Goal: Task Accomplishment & Management: Use online tool/utility

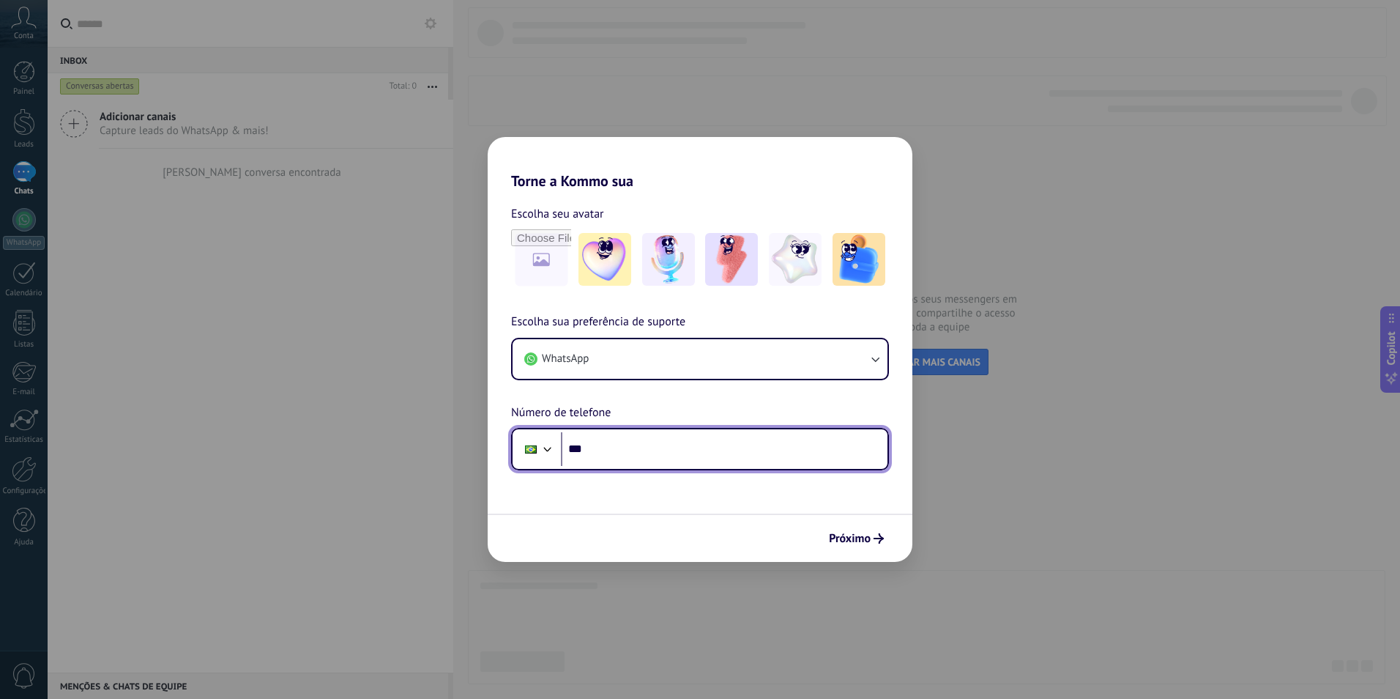
click at [661, 441] on input "***" at bounding box center [724, 449] width 327 height 34
type input "**********"
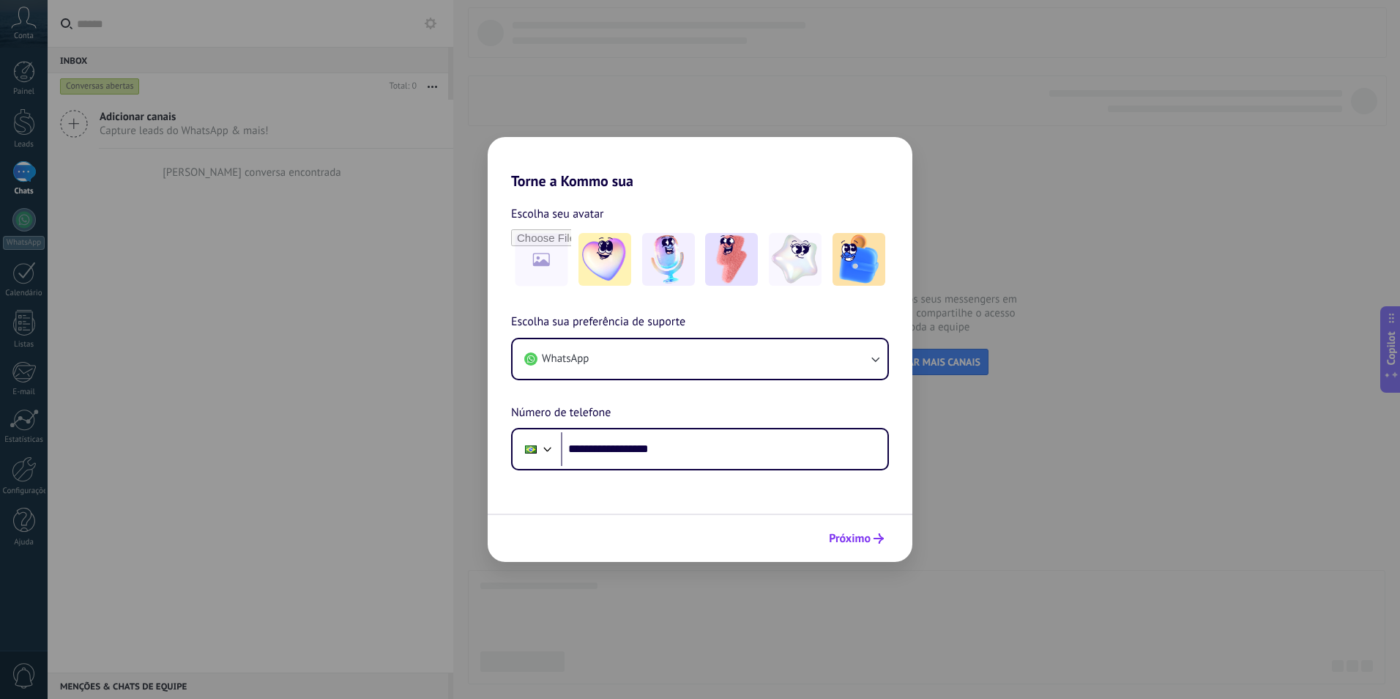
click at [840, 536] on span "Próximo" at bounding box center [850, 538] width 42 height 10
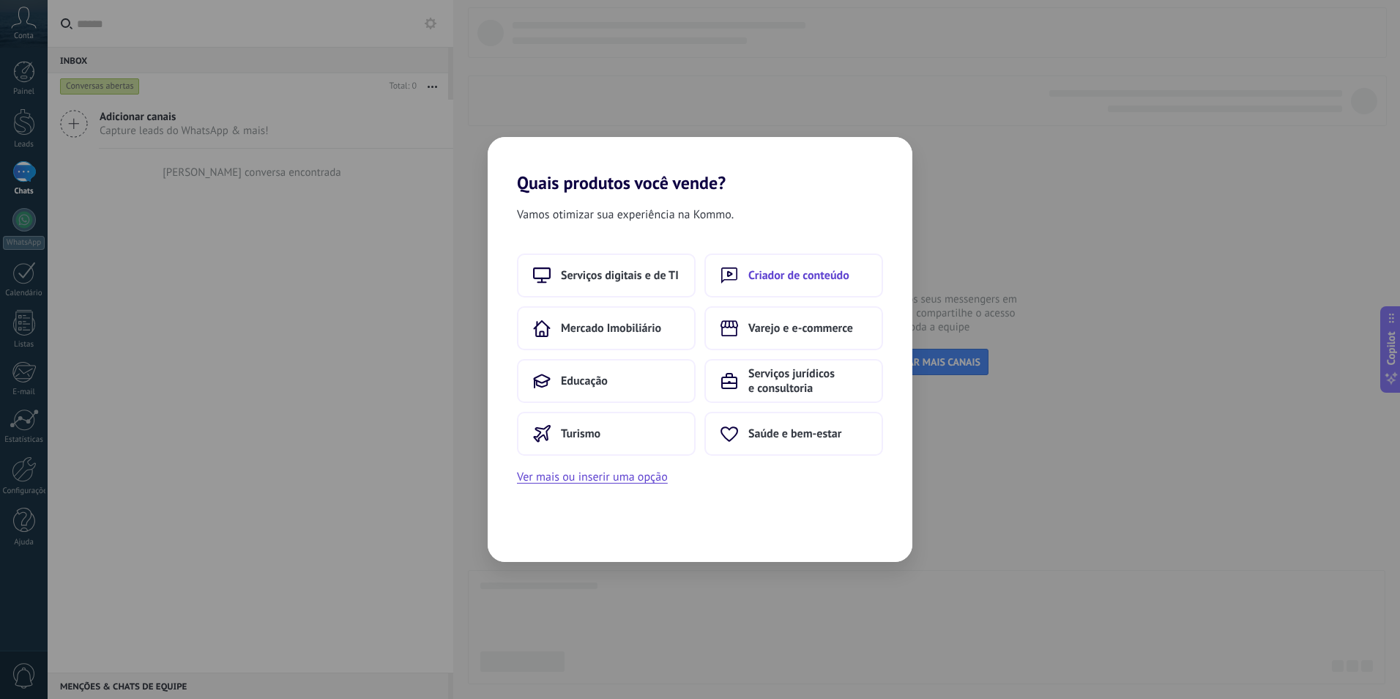
click at [737, 261] on button "Criador de conteúdo" at bounding box center [794, 275] width 179 height 44
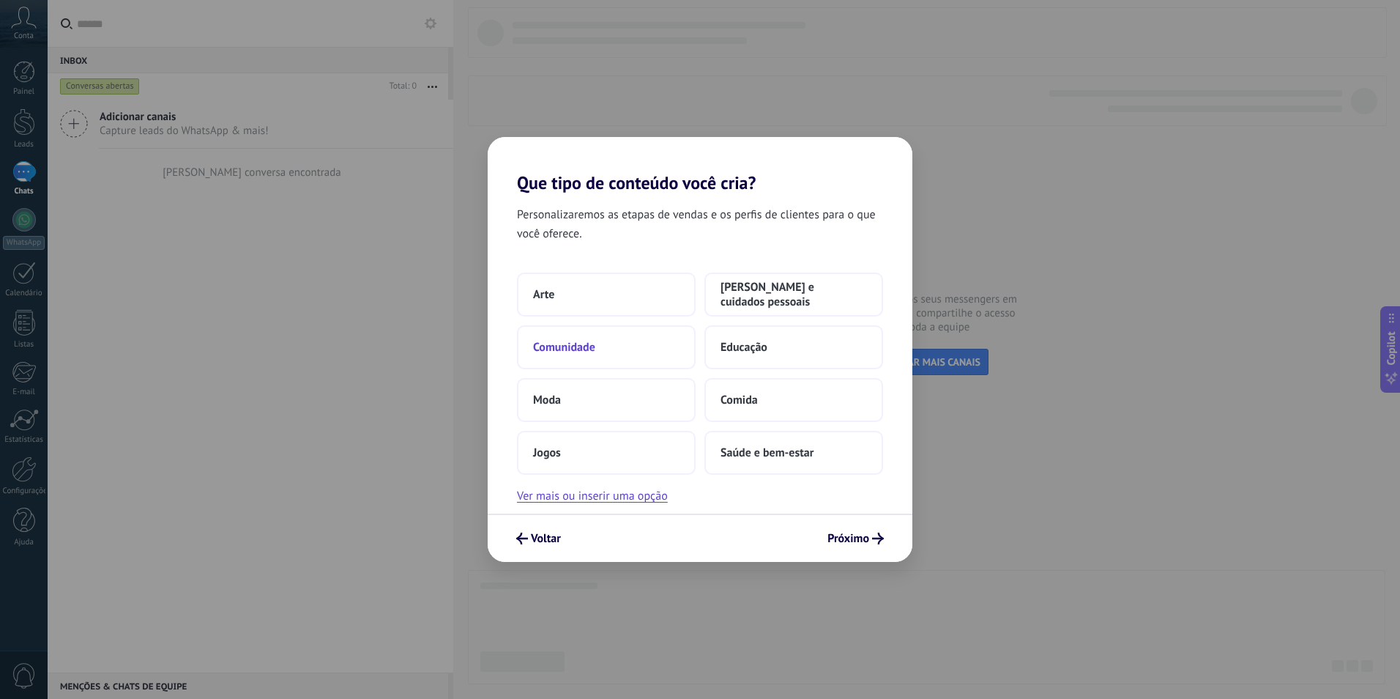
click at [598, 344] on button "Comunidade" at bounding box center [606, 347] width 179 height 44
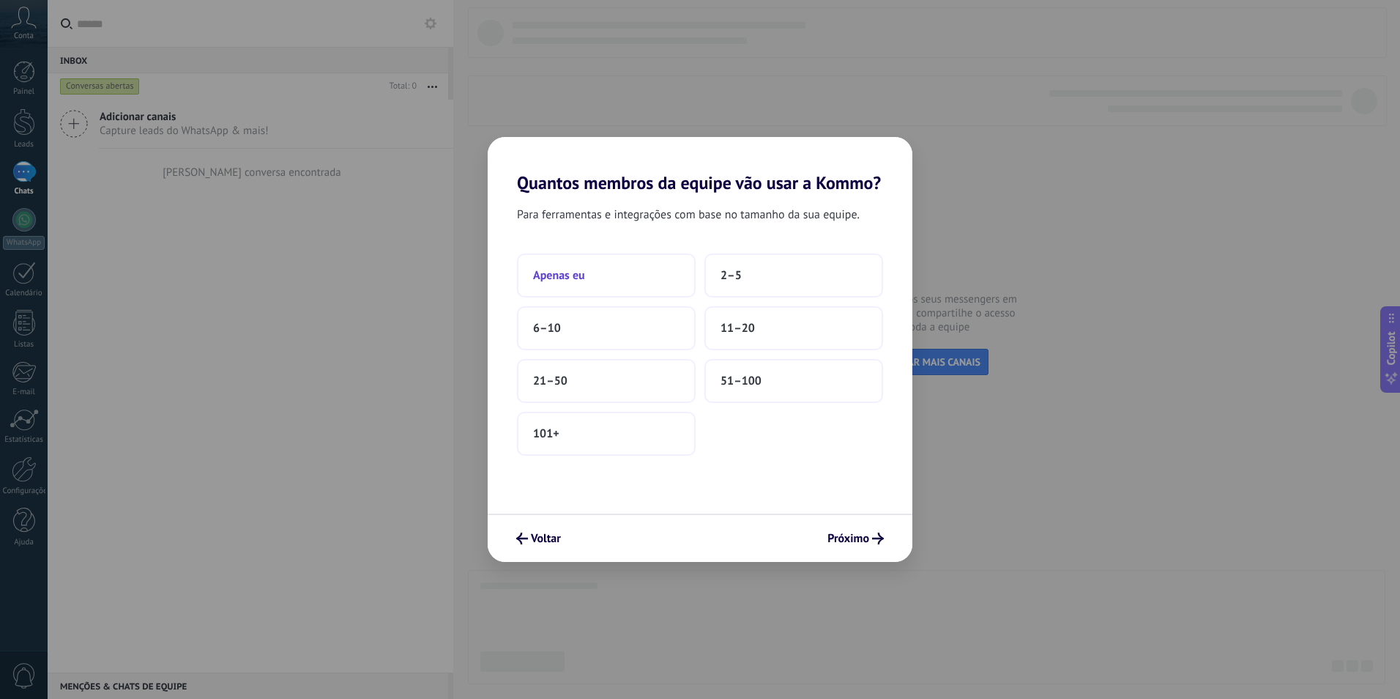
click at [652, 279] on button "Apenas eu" at bounding box center [606, 275] width 179 height 44
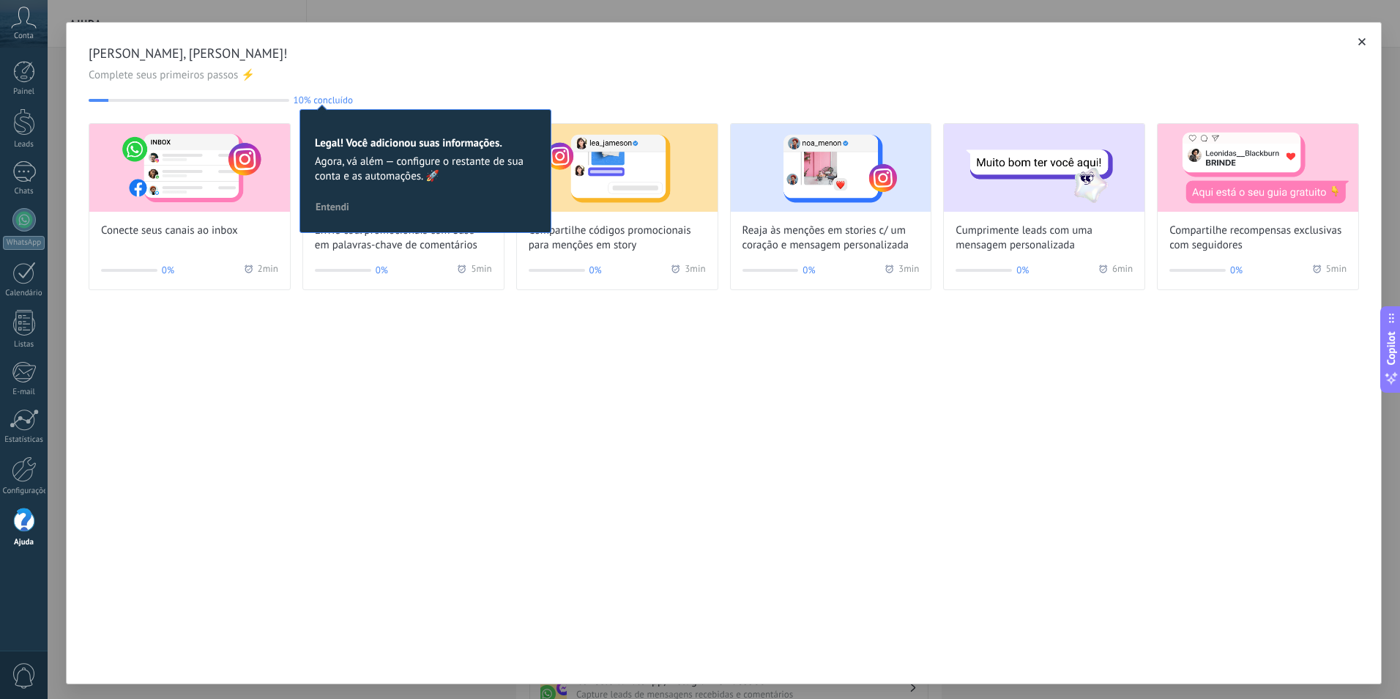
click at [1357, 37] on button "button" at bounding box center [1362, 41] width 15 height 15
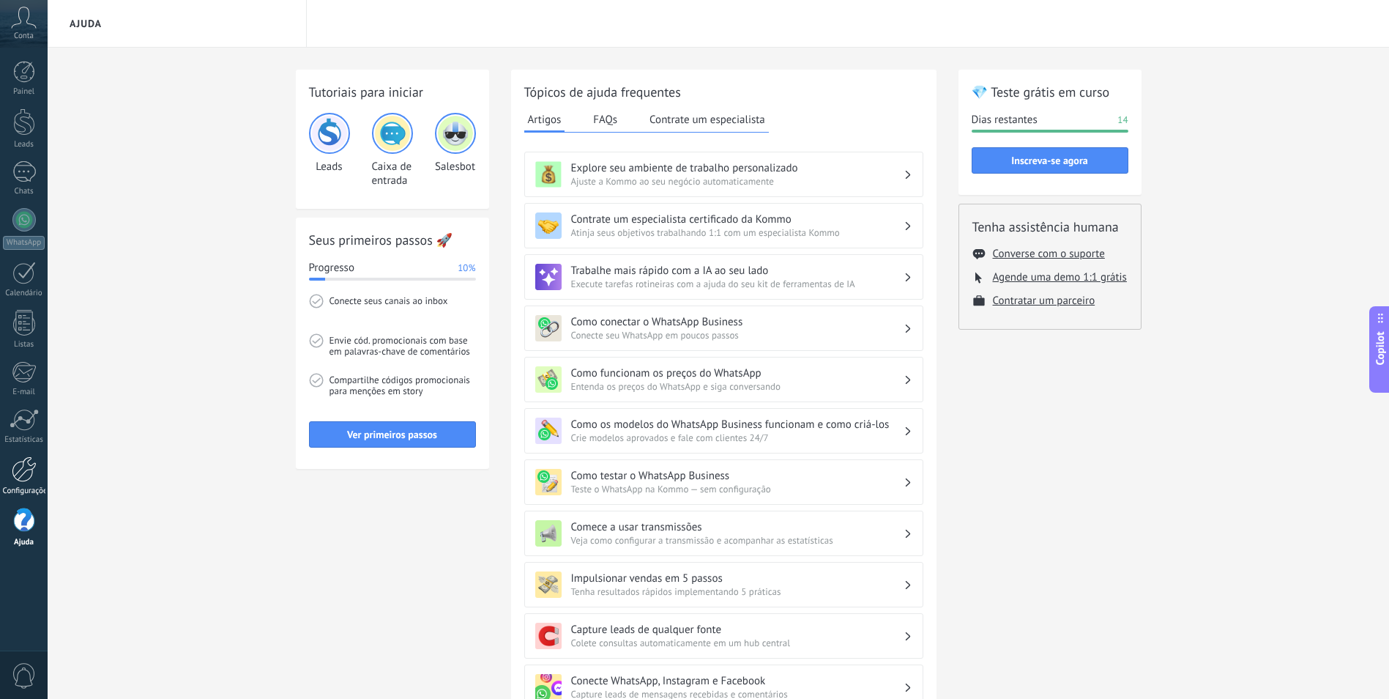
click at [29, 469] on div at bounding box center [24, 469] width 25 height 26
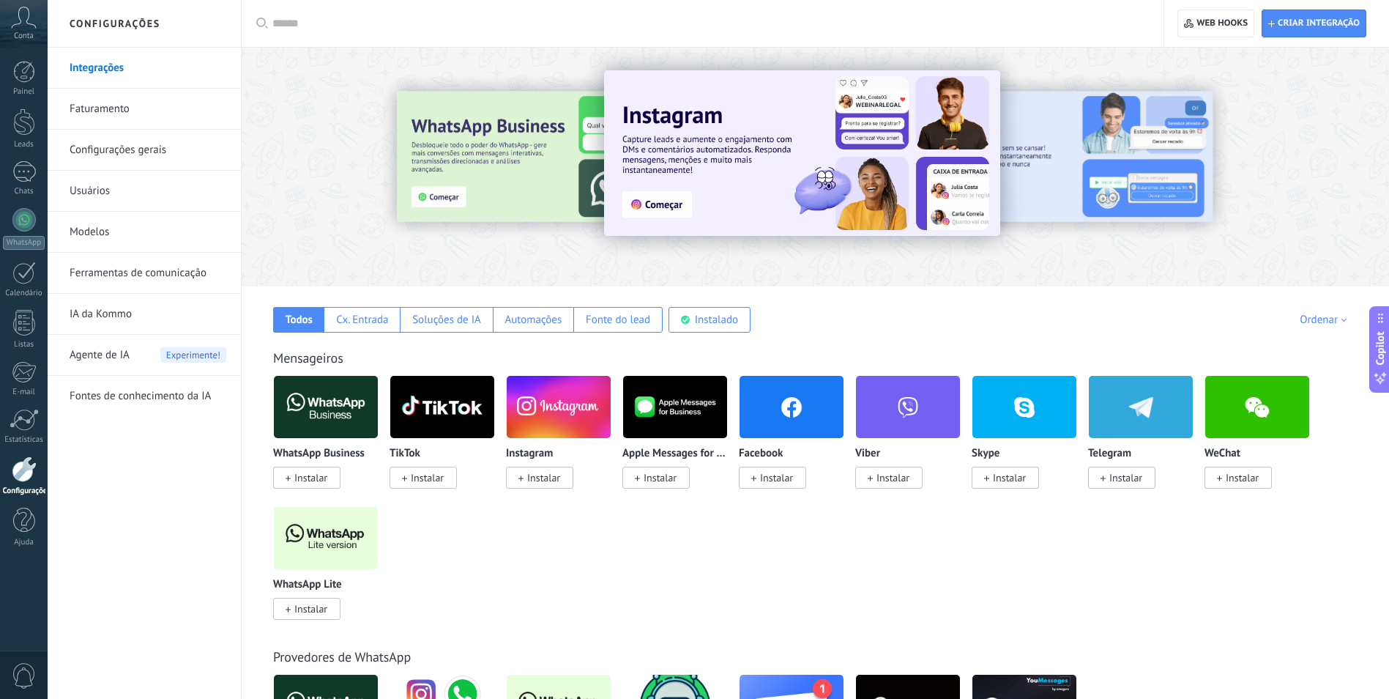
click at [560, 431] on img at bounding box center [559, 406] width 104 height 71
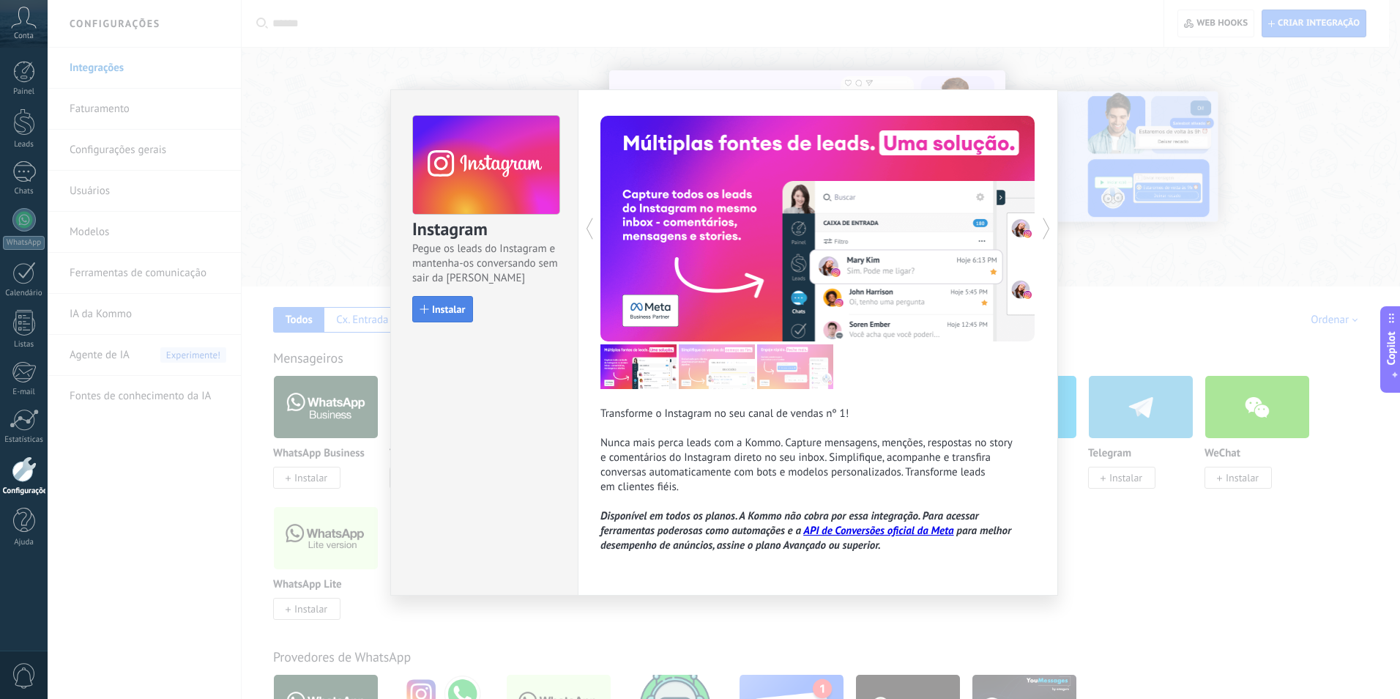
click at [451, 313] on span "Instalar" at bounding box center [448, 309] width 33 height 10
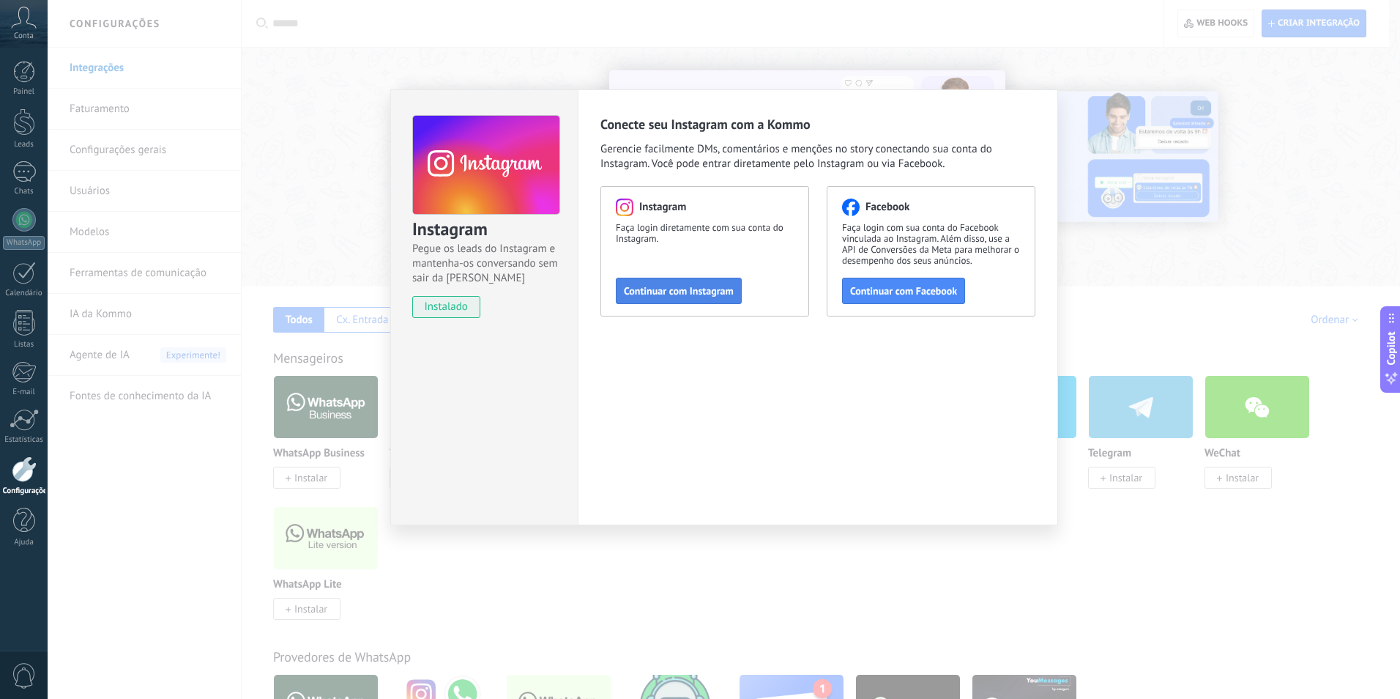
click at [717, 292] on span "Continuar com Instagram" at bounding box center [679, 291] width 110 height 10
